Goal: Communication & Community: Answer question/provide support

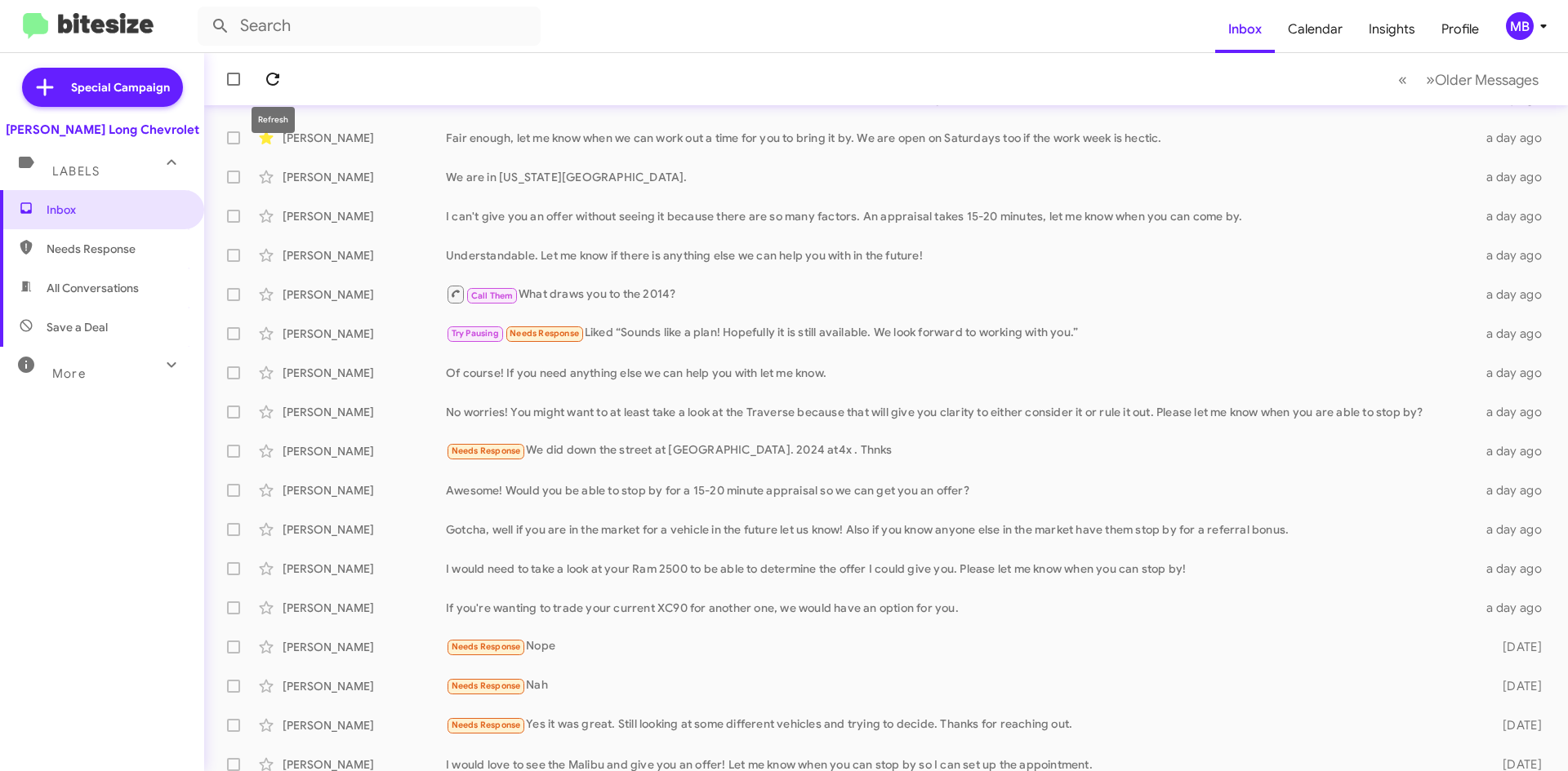
click at [263, 78] on icon at bounding box center [273, 79] width 19 height 19
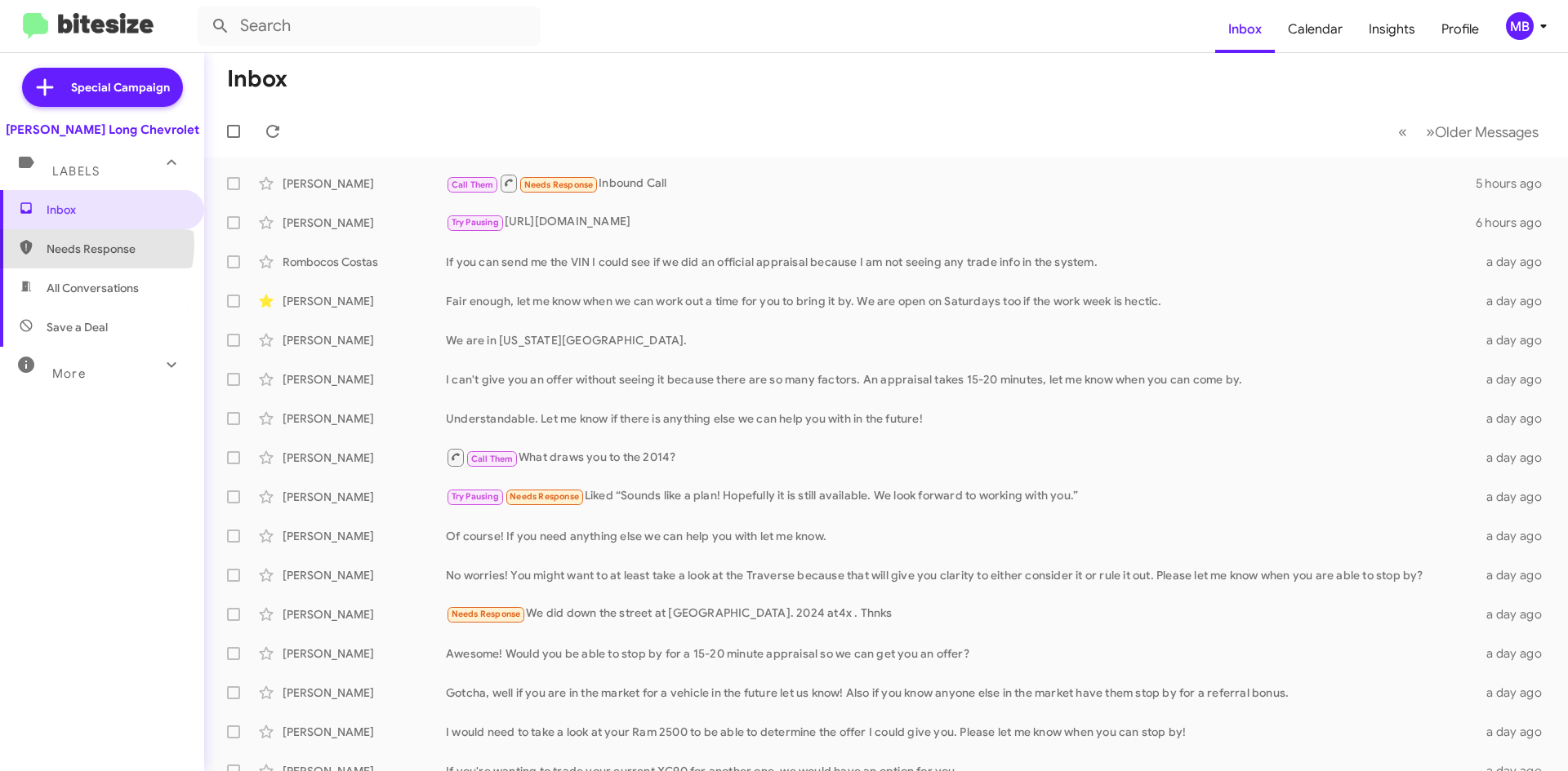
click at [84, 245] on span "Needs Response" at bounding box center [116, 249] width 139 height 17
type input "in:needs-response"
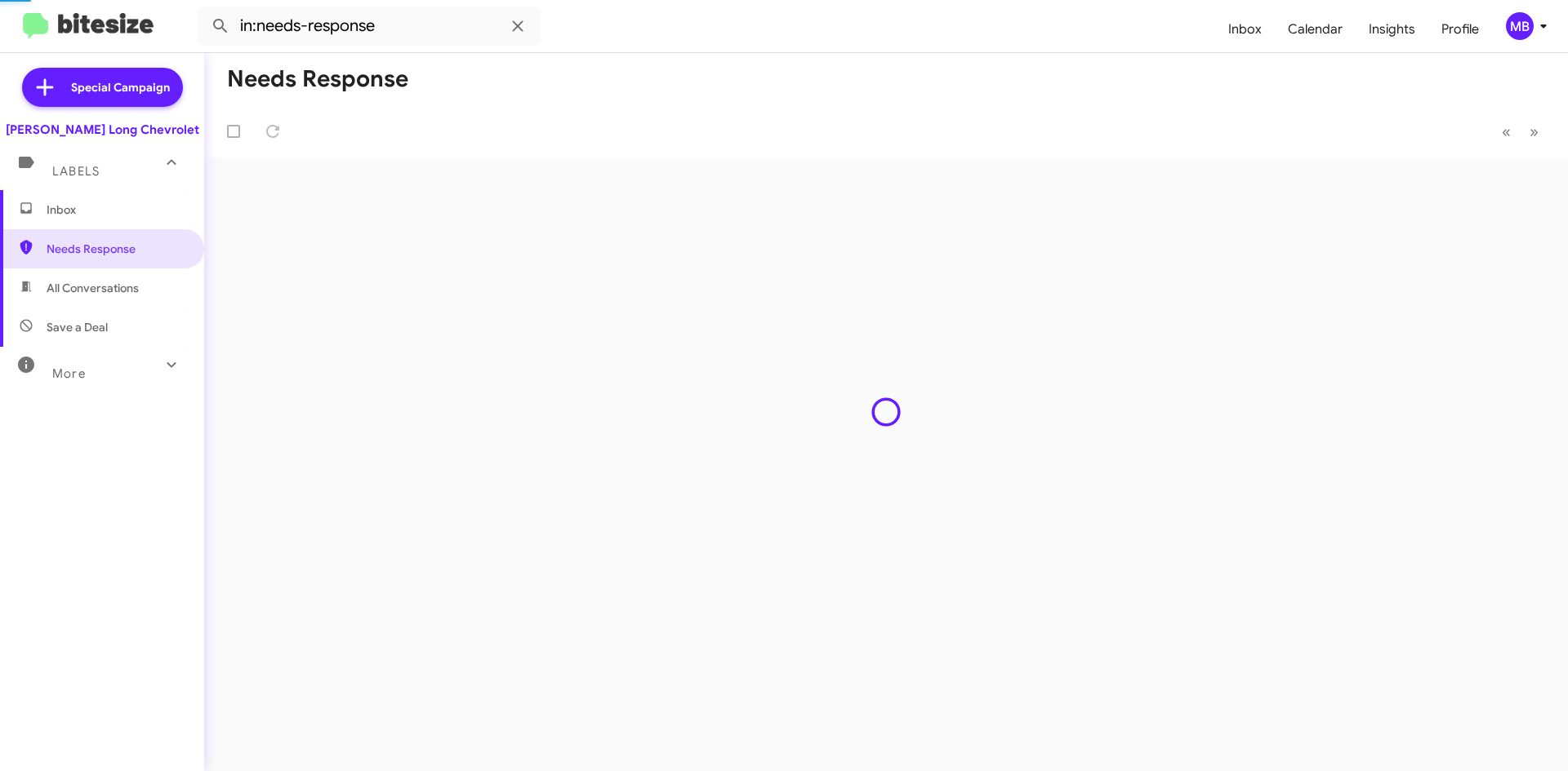
click at [107, 217] on span "Inbox" at bounding box center [116, 209] width 139 height 17
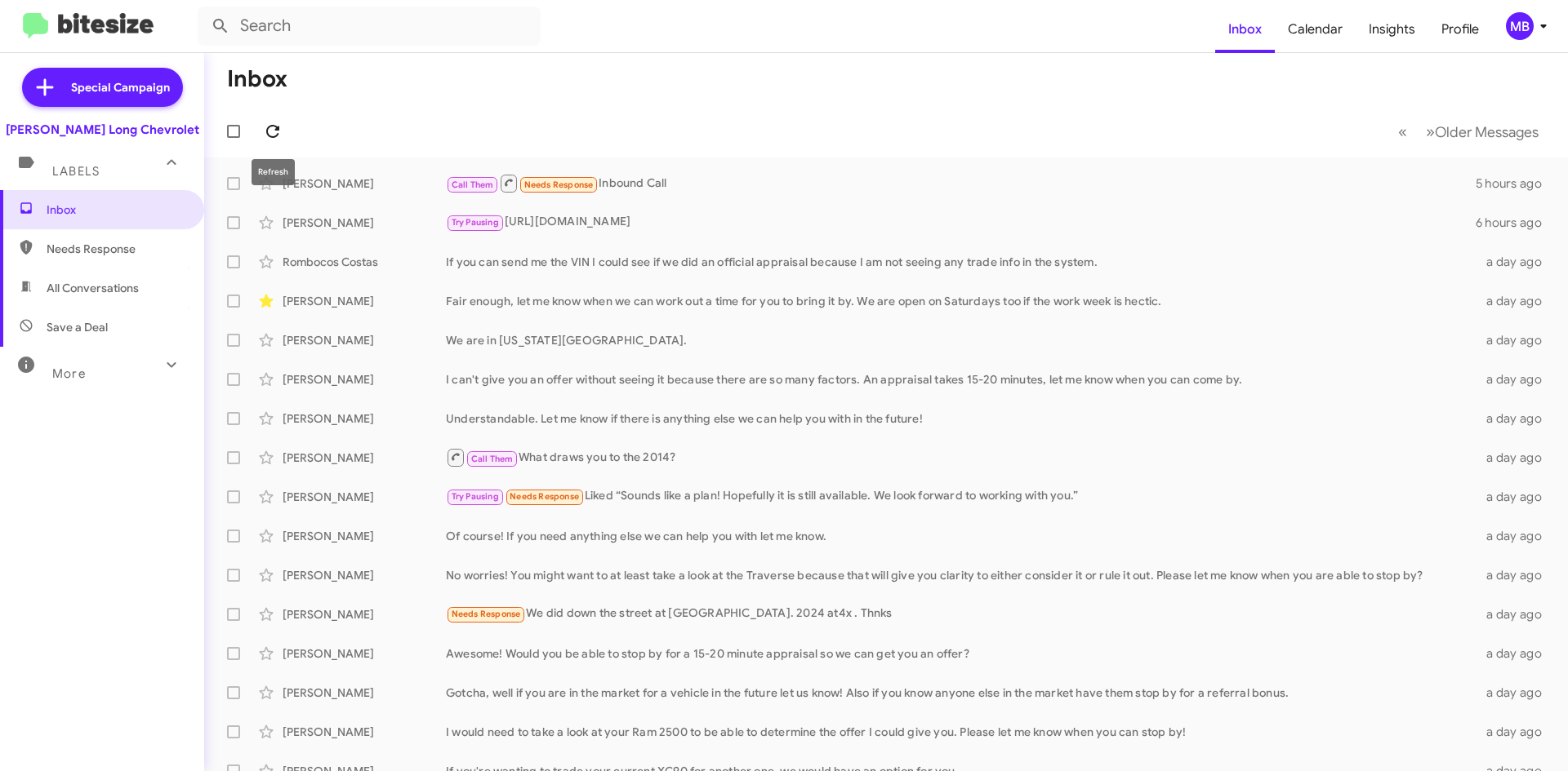
click at [271, 133] on icon at bounding box center [273, 131] width 19 height 19
